Goal: Information Seeking & Learning: Learn about a topic

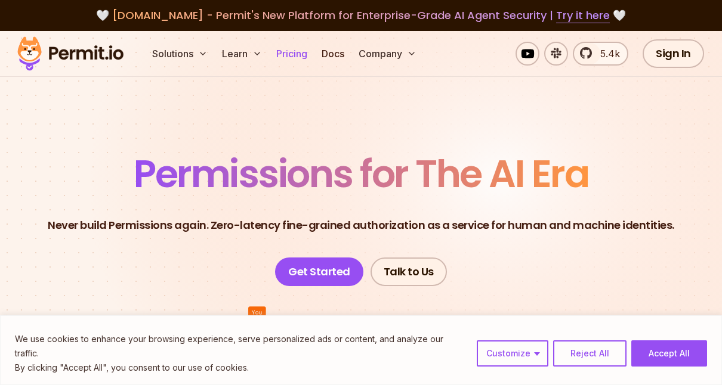
click at [293, 56] on link "Pricing" at bounding box center [291, 54] width 41 height 24
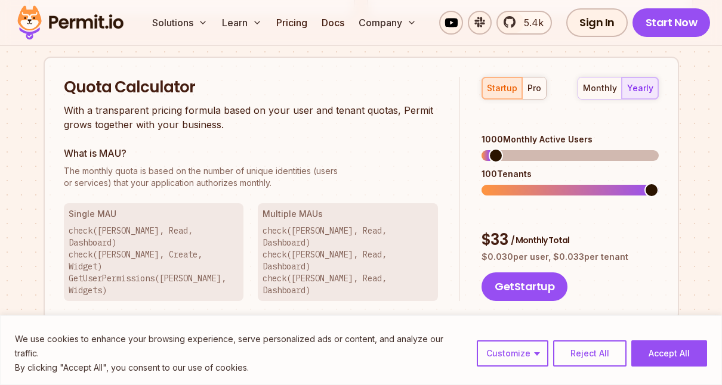
scroll to position [1074, 0]
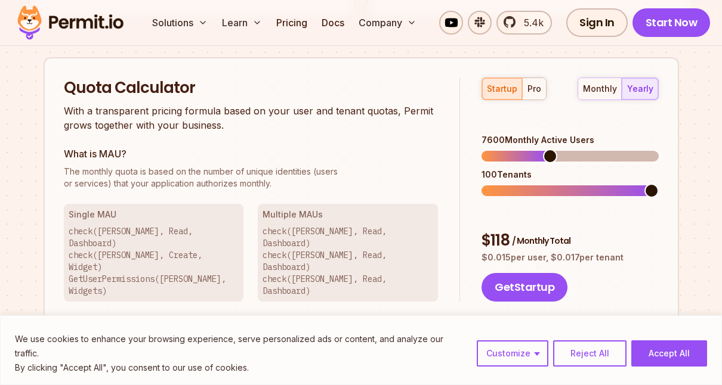
click at [548, 149] on span at bounding box center [550, 156] width 14 height 14
click at [532, 84] on div "pro" at bounding box center [534, 89] width 14 height 12
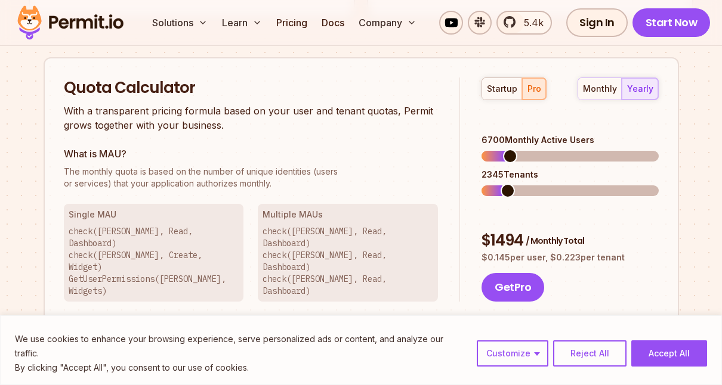
click at [505, 149] on span at bounding box center [510, 156] width 14 height 14
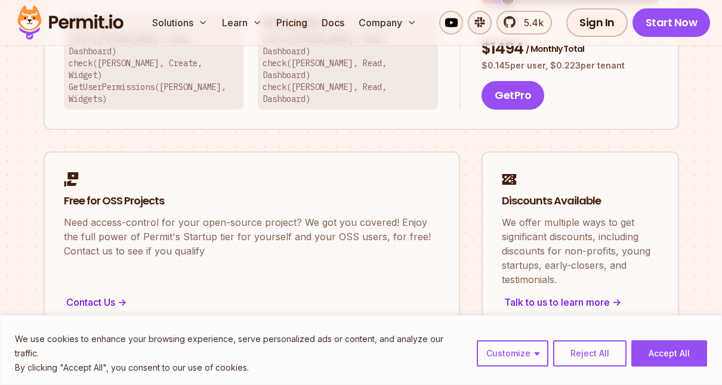
scroll to position [1253, 0]
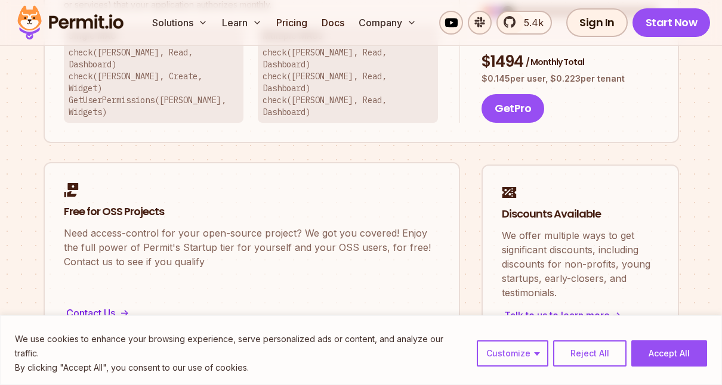
click at [97, 305] on div "Contact Us ->" at bounding box center [252, 313] width 376 height 17
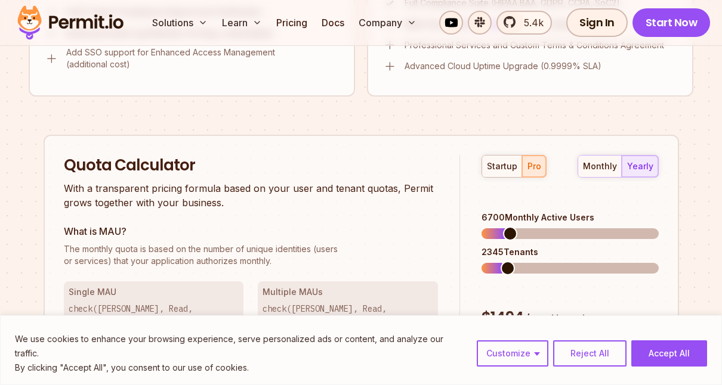
scroll to position [1014, 0]
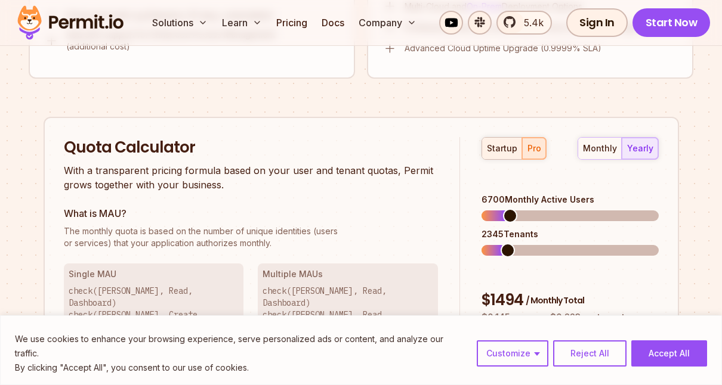
click at [500, 143] on div "startup" at bounding box center [502, 149] width 30 height 12
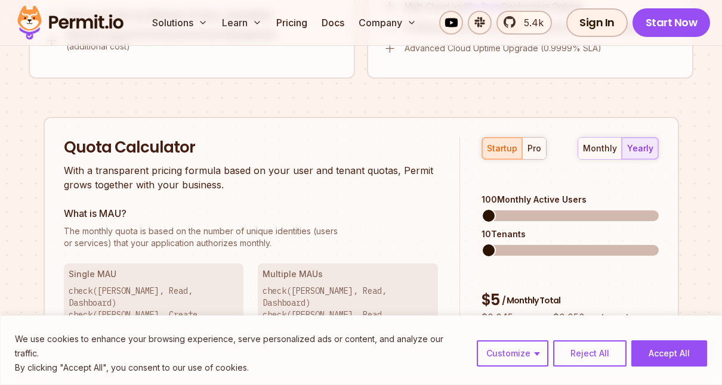
click at [481, 209] on span at bounding box center [488, 216] width 14 height 14
click at [351, 137] on h2 "Quota Calculator" at bounding box center [251, 147] width 375 height 21
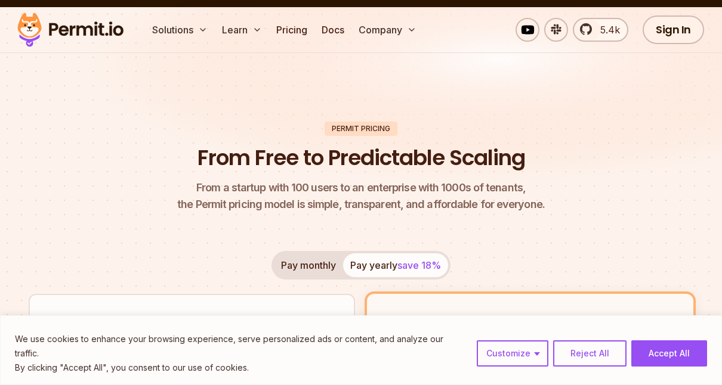
scroll to position [0, 0]
